Goal: Task Accomplishment & Management: Manage account settings

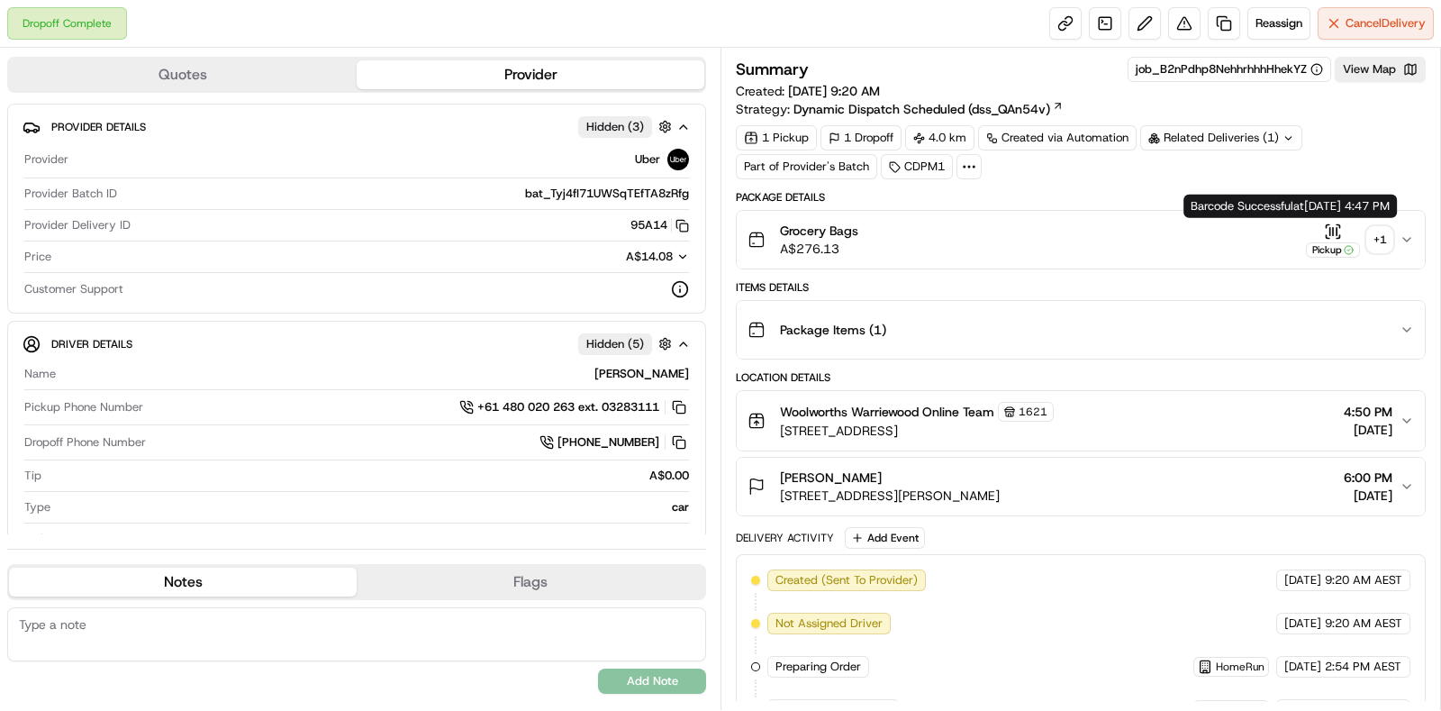
click at [1378, 239] on div "+ 1" at bounding box center [1379, 239] width 25 height 25
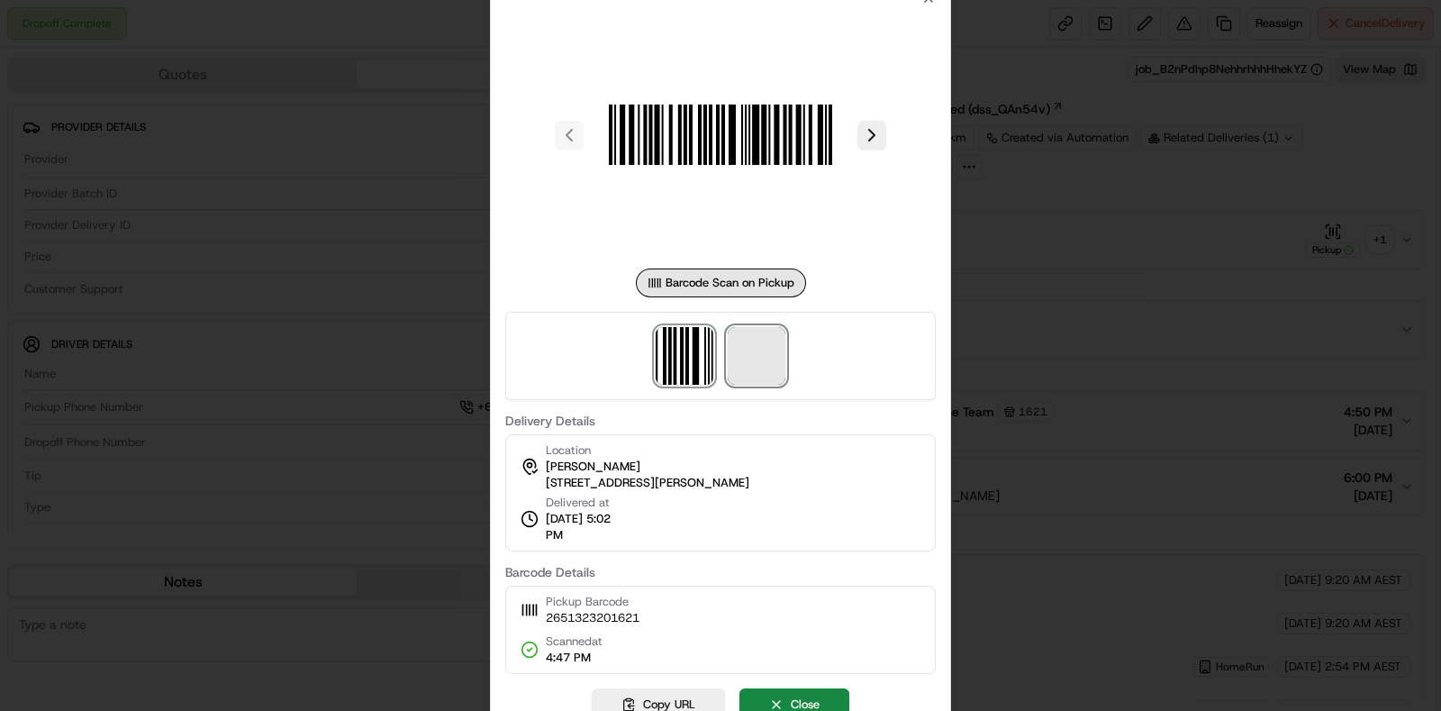
click at [757, 362] on span at bounding box center [757, 356] width 58 height 58
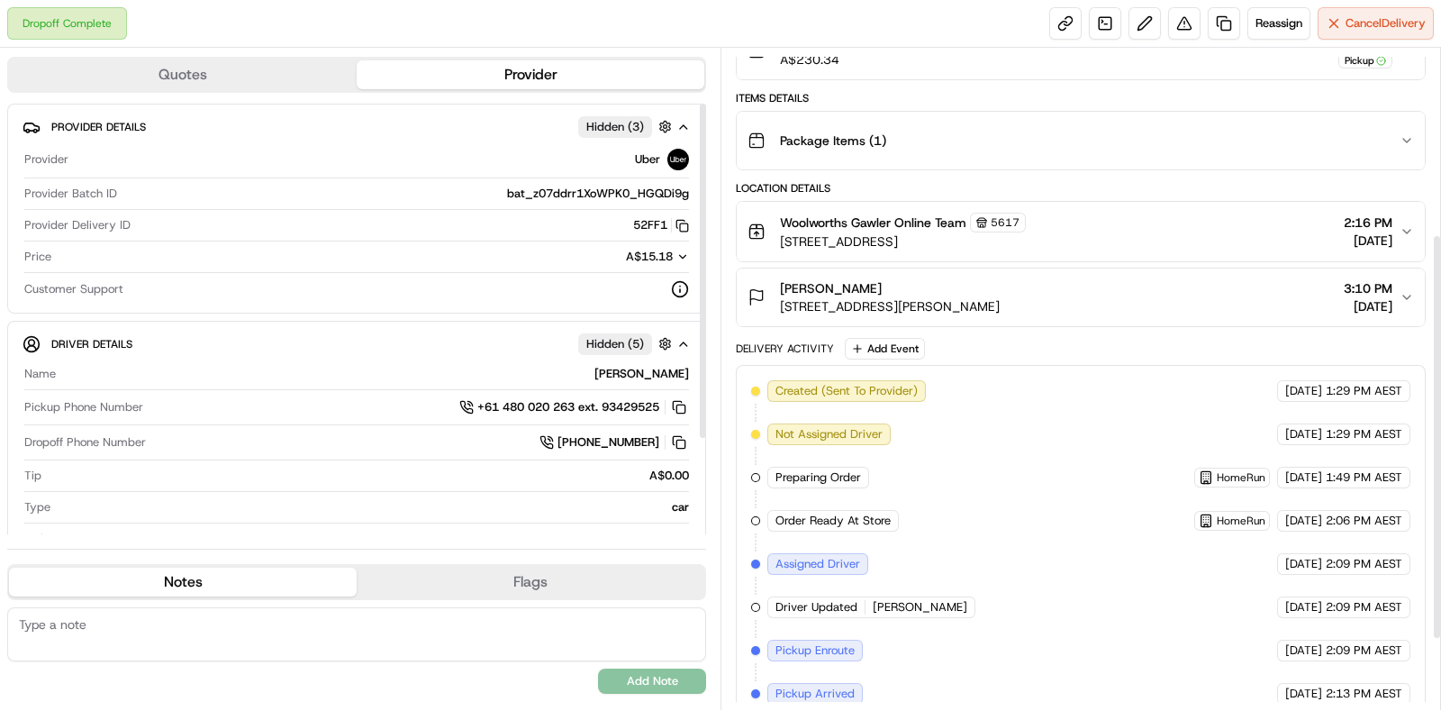
scroll to position [338, 0]
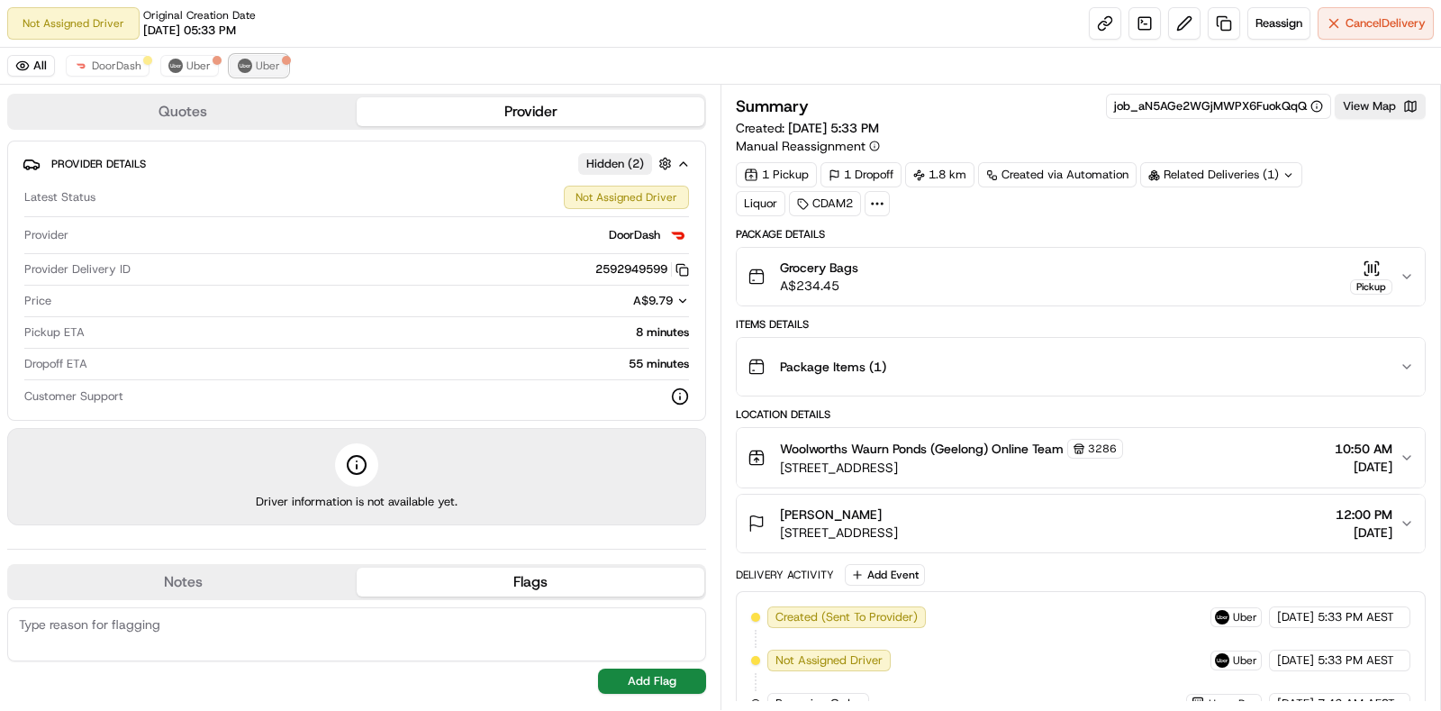
click at [249, 59] on button "Uber" at bounding box center [259, 66] width 59 height 22
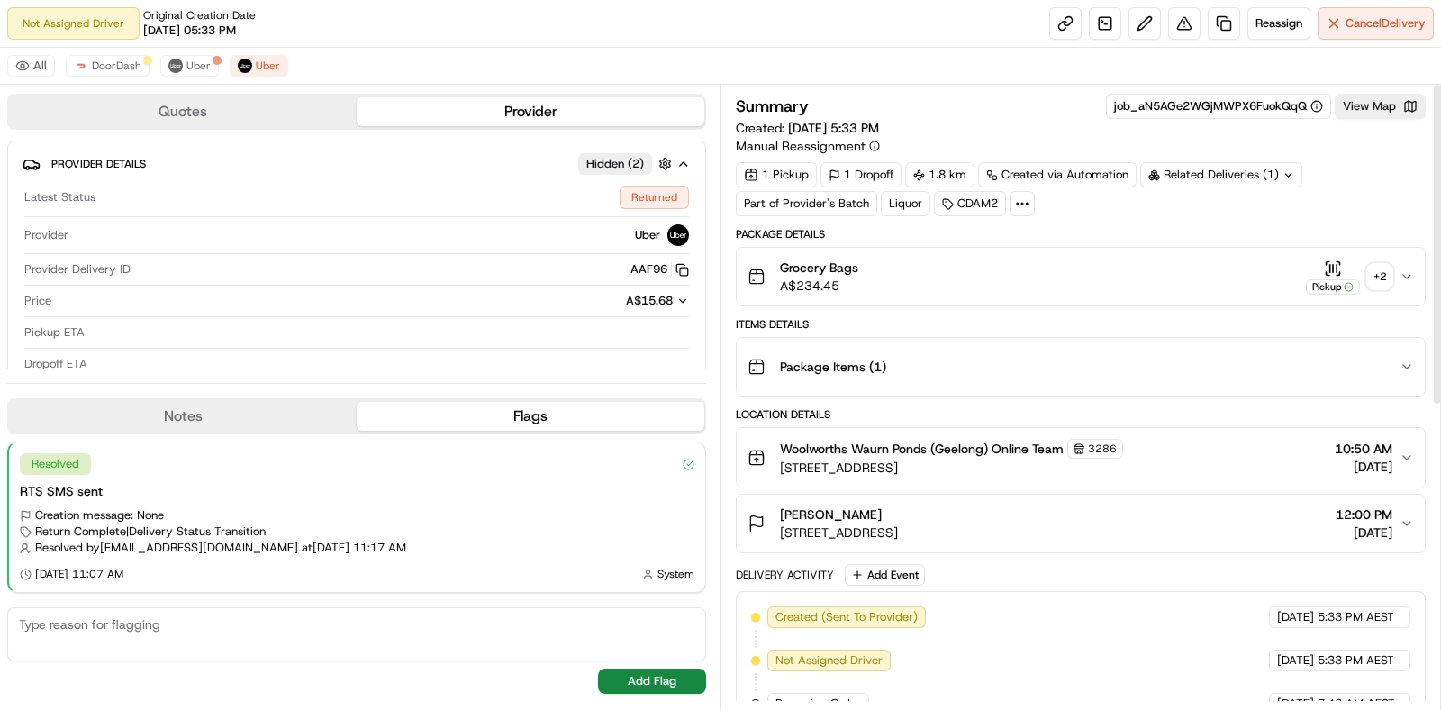
click at [1374, 268] on div "+ 2" at bounding box center [1379, 276] width 25 height 25
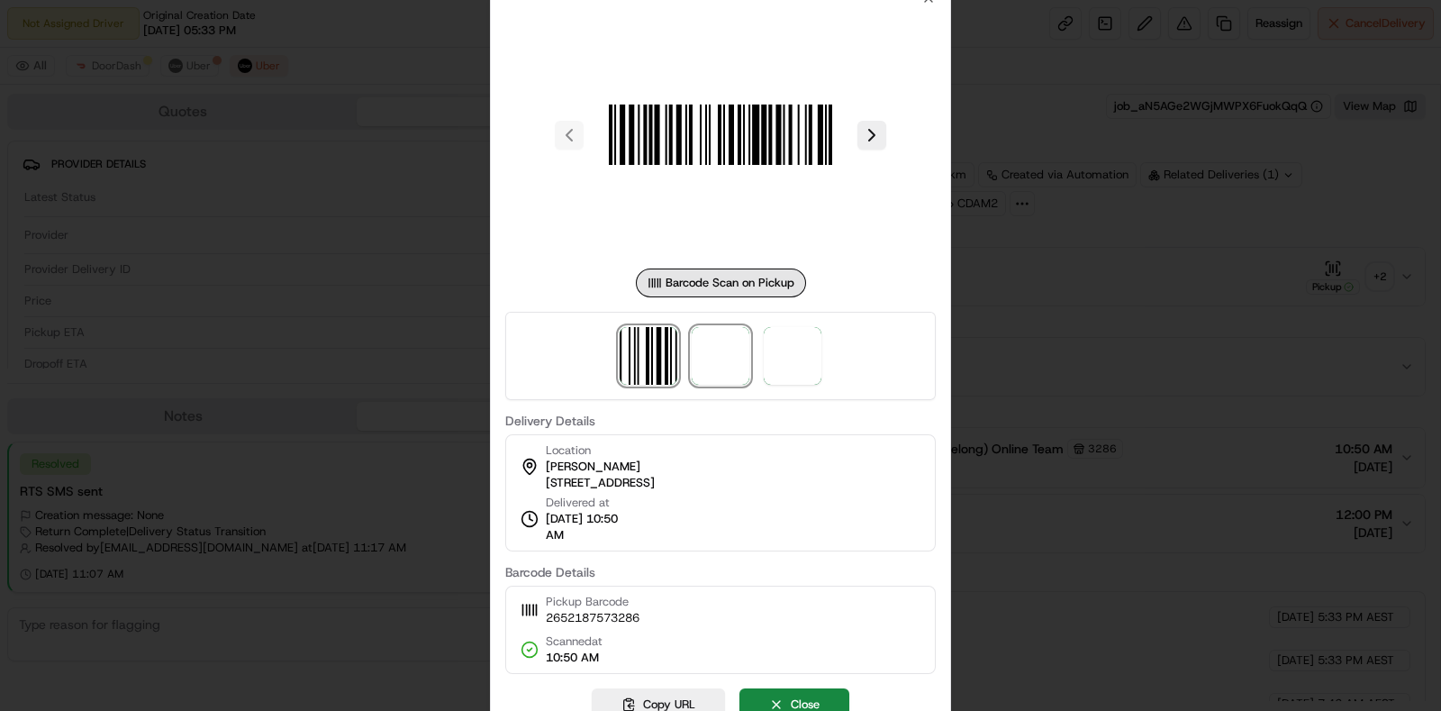
click at [708, 376] on span at bounding box center [721, 356] width 58 height 58
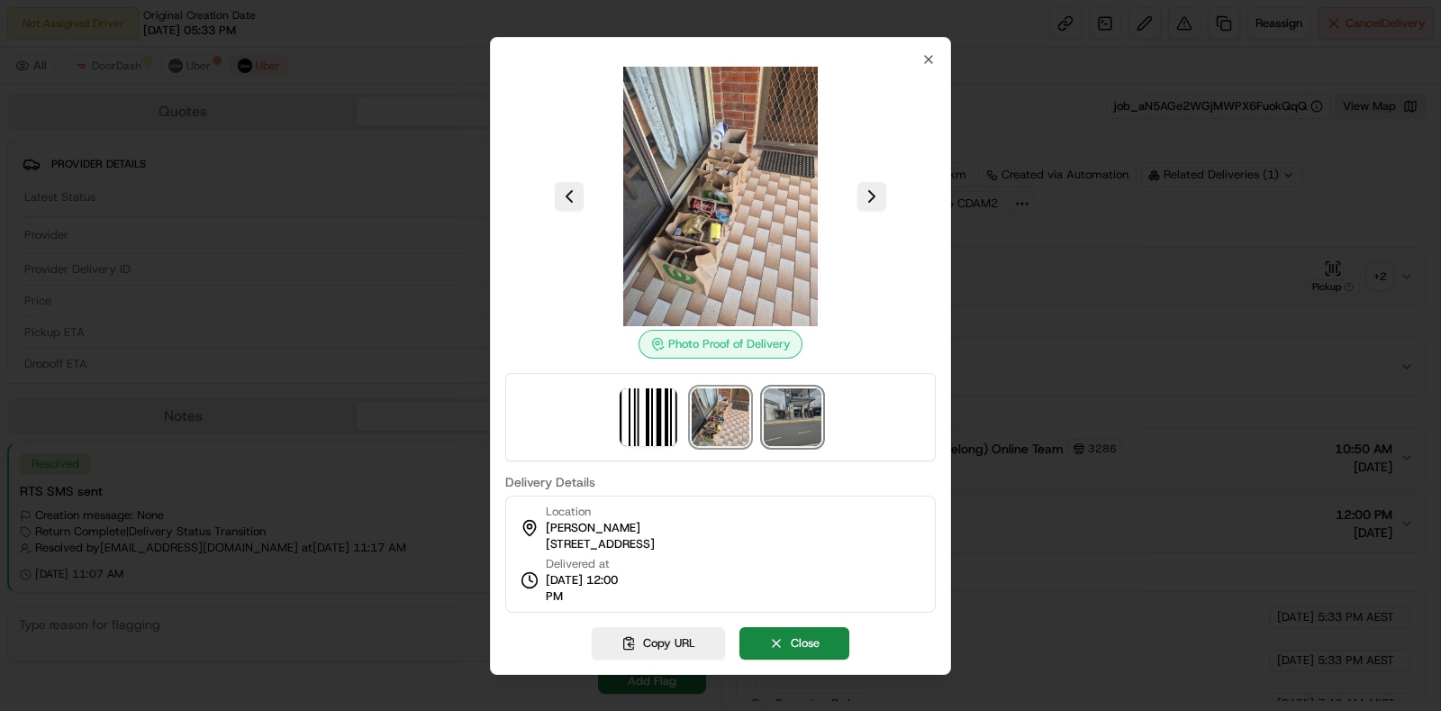
click at [785, 422] on img at bounding box center [793, 417] width 58 height 58
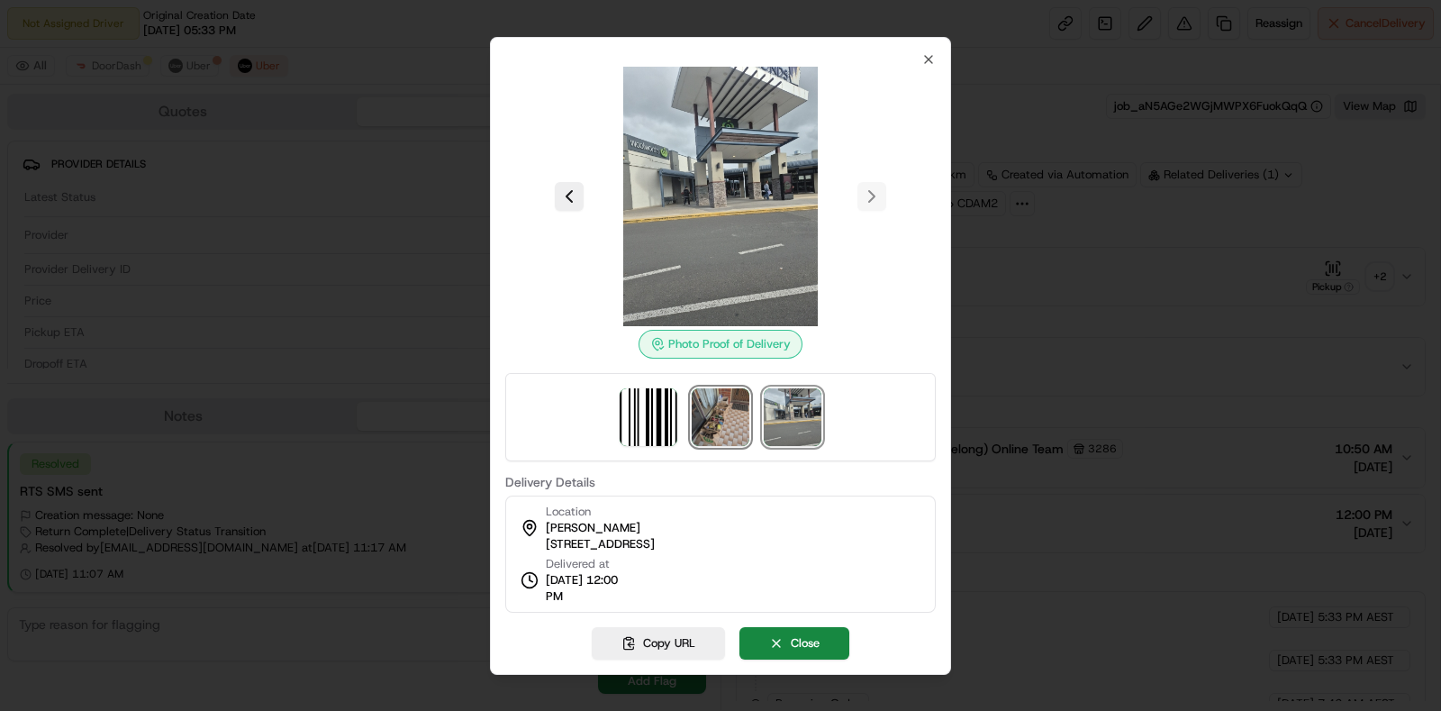
click at [745, 416] on img at bounding box center [721, 417] width 58 height 58
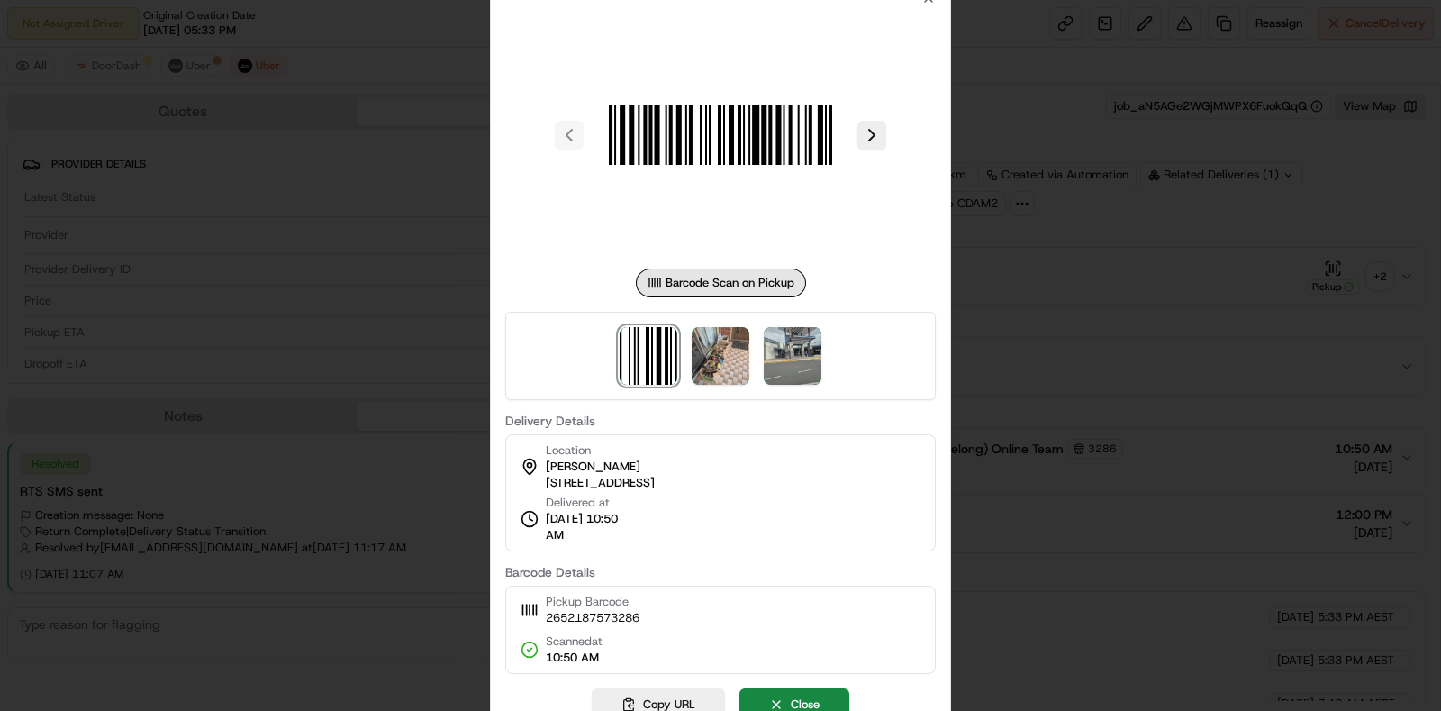
click at [1045, 341] on div at bounding box center [720, 355] width 1441 height 711
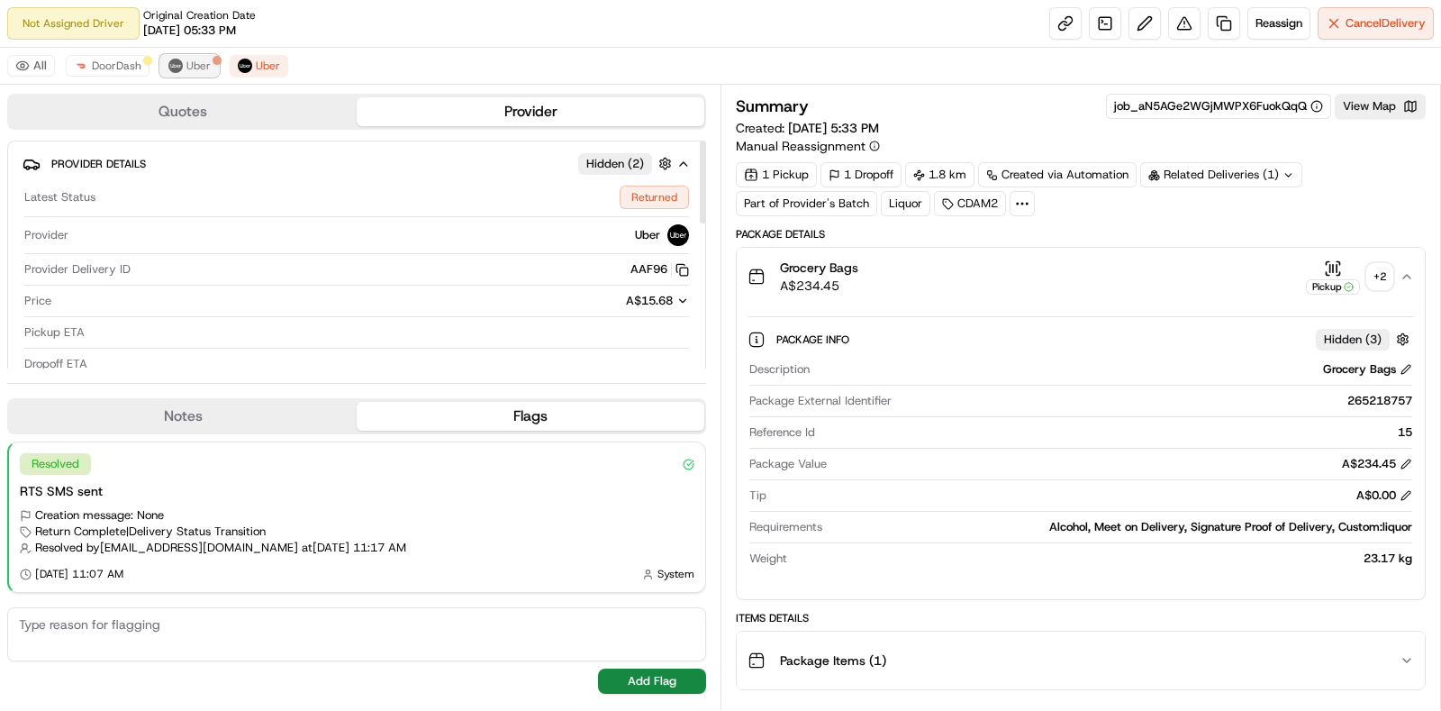
click at [194, 60] on span "Uber" at bounding box center [198, 66] width 24 height 14
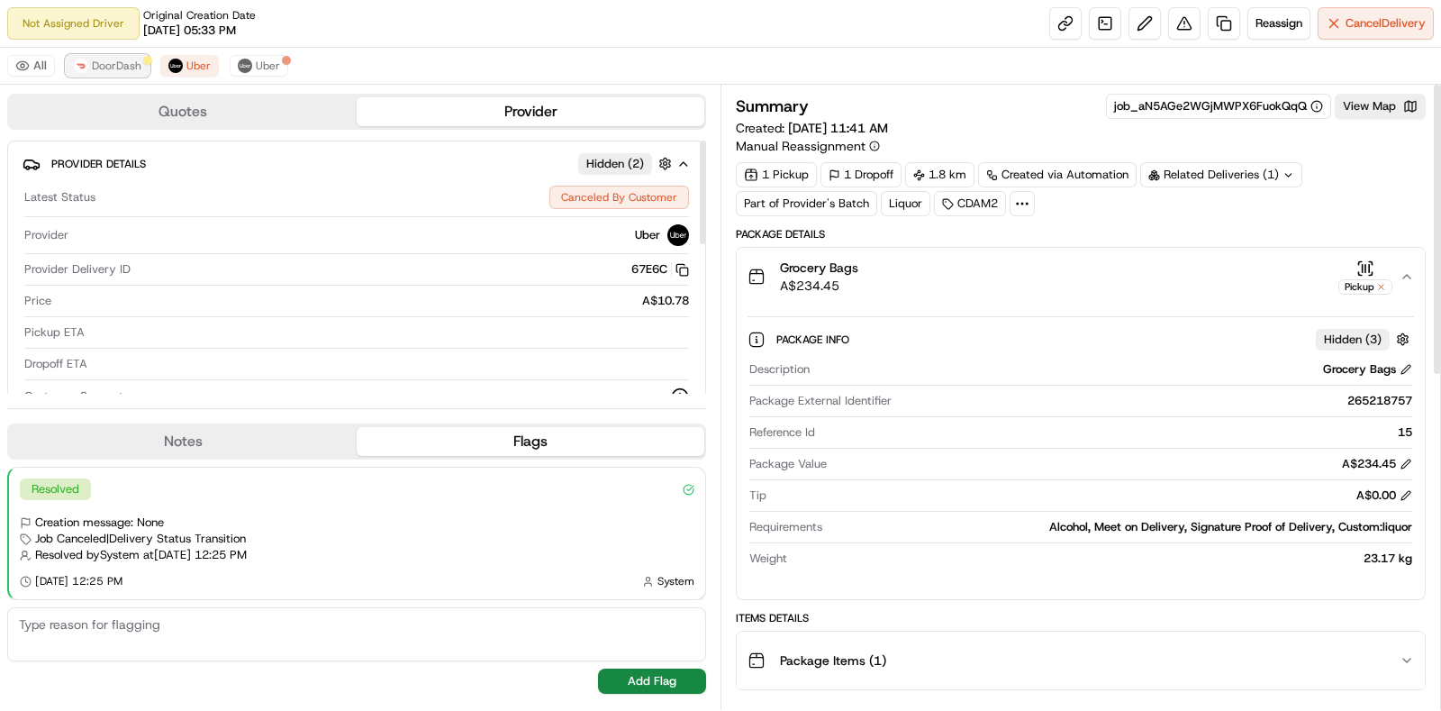
click at [126, 59] on span "DoorDash" at bounding box center [117, 66] width 50 height 14
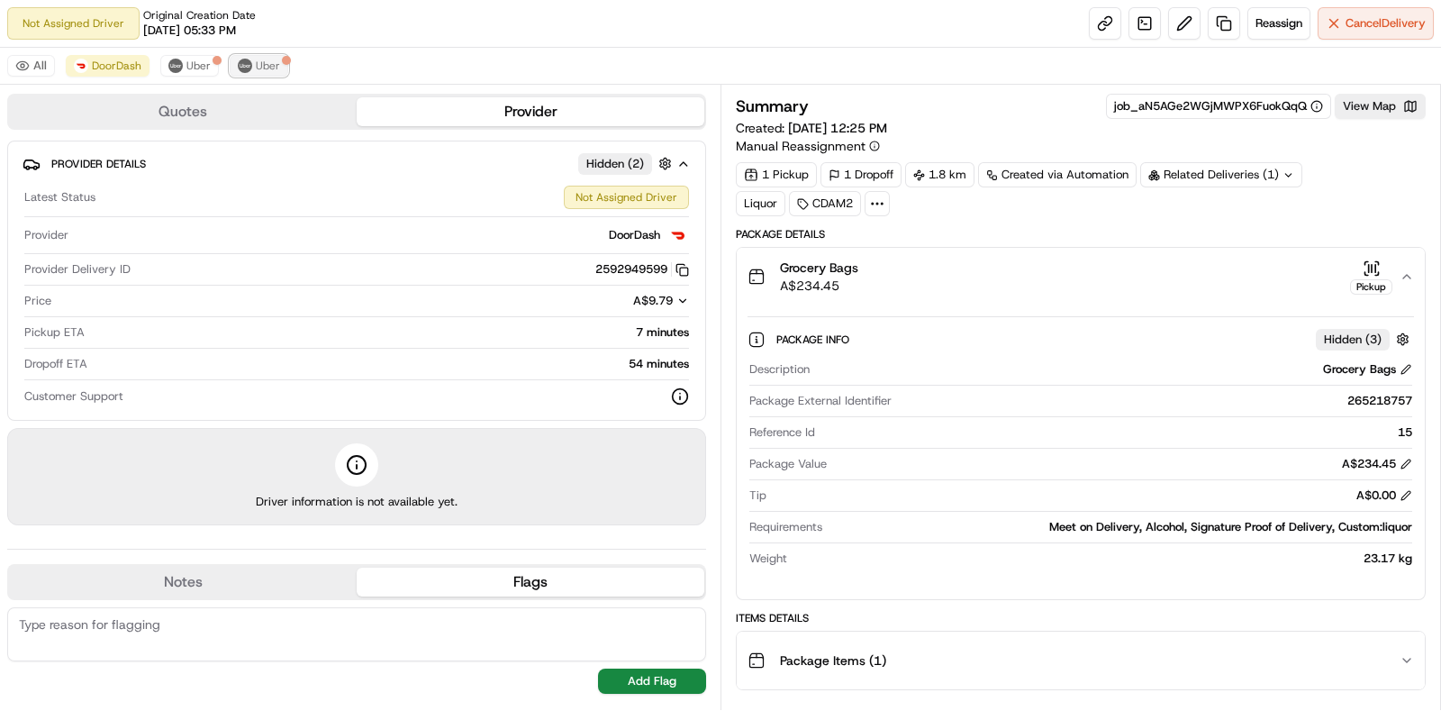
click at [259, 64] on span "Uber" at bounding box center [268, 66] width 24 height 14
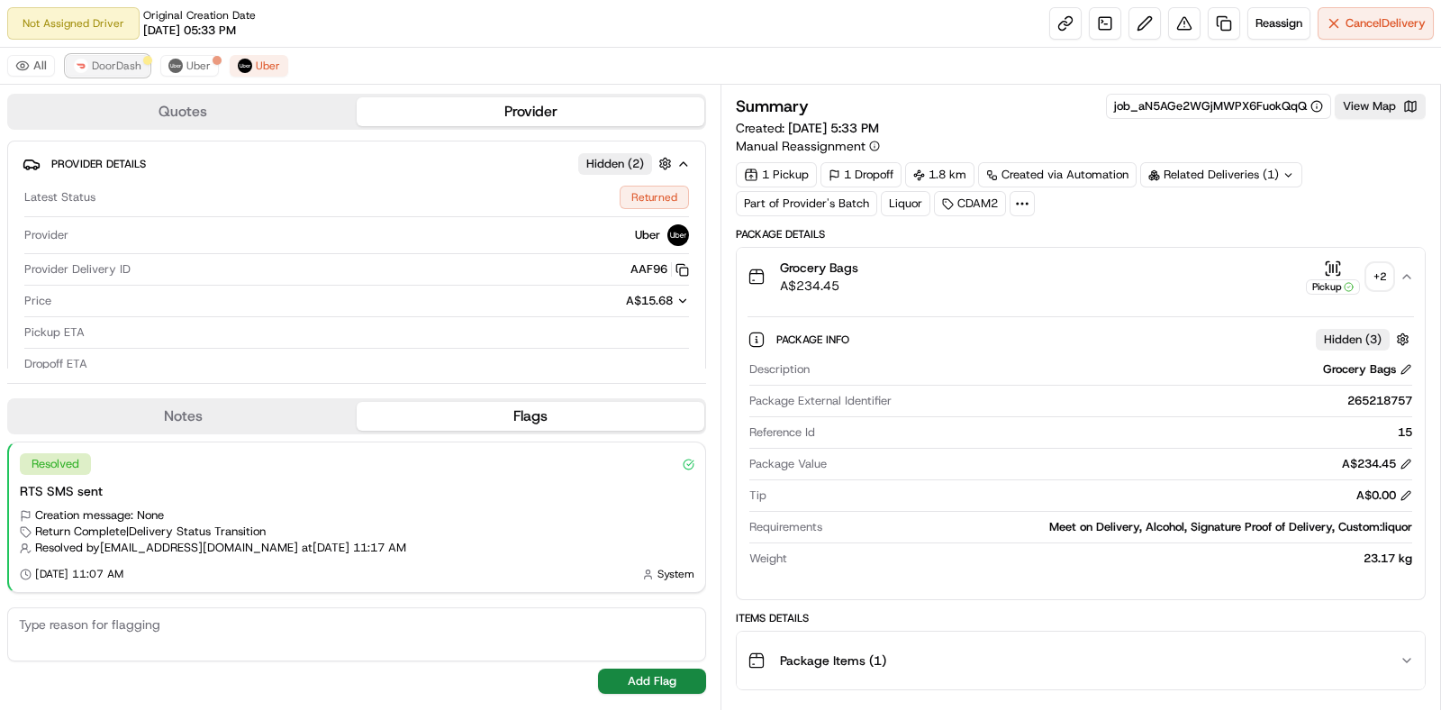
click at [126, 59] on span "DoorDash" at bounding box center [117, 66] width 50 height 14
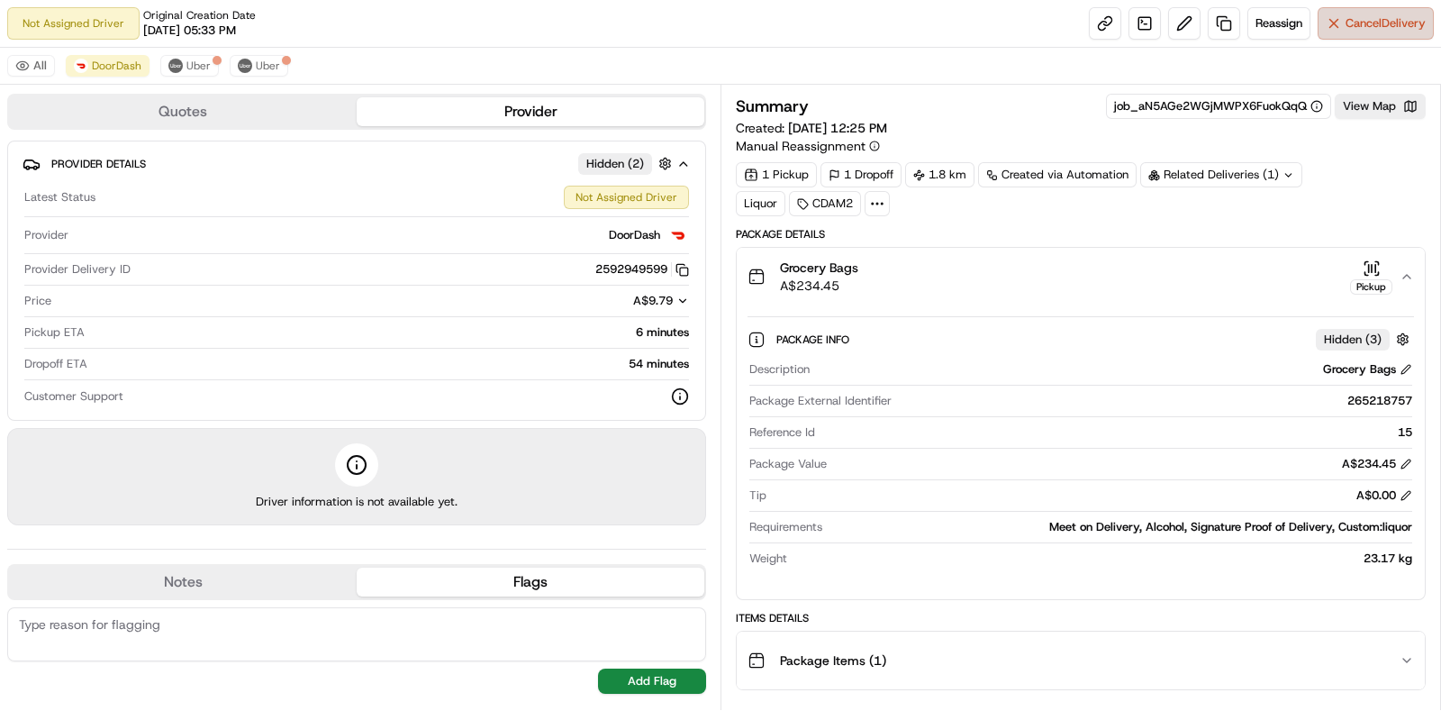
click at [1376, 16] on span "Cancel Delivery" at bounding box center [1386, 23] width 80 height 16
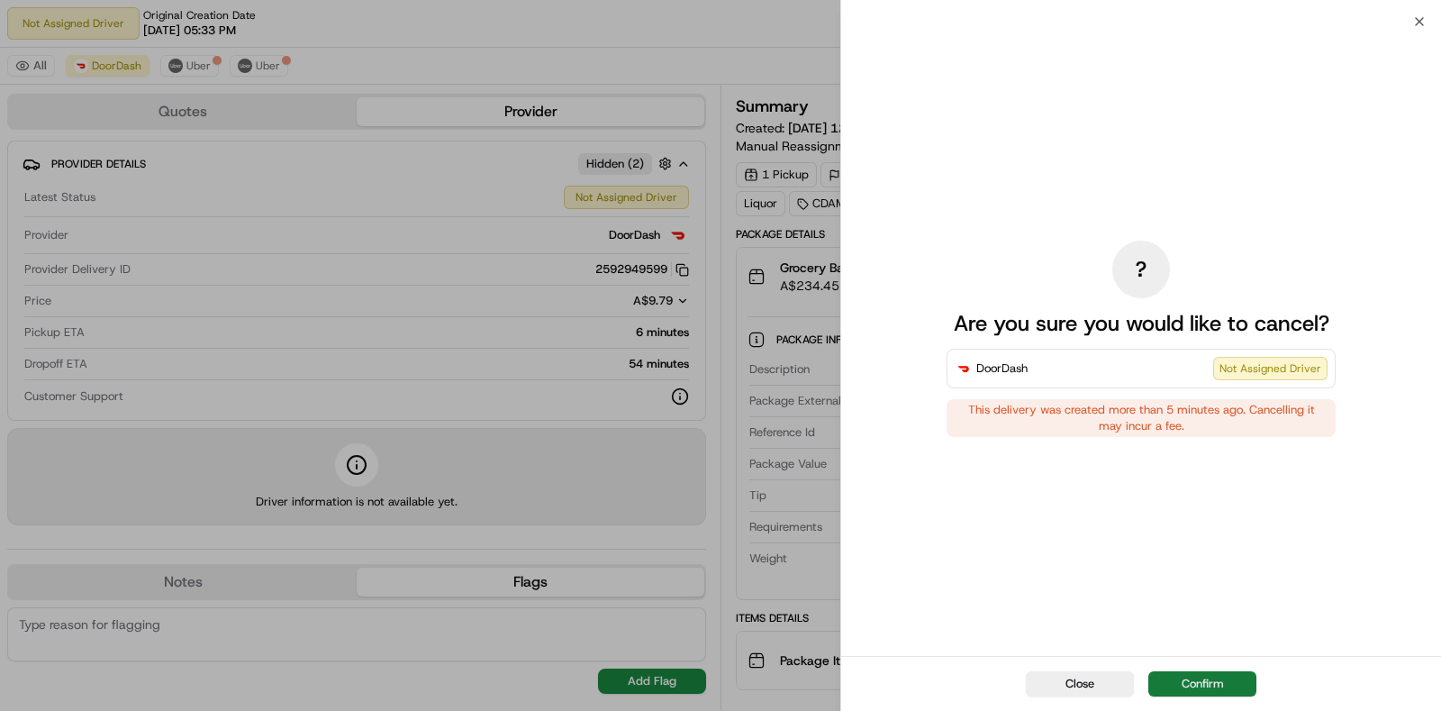
click at [1226, 681] on button "Confirm" at bounding box center [1202, 683] width 108 height 25
